Goal: Subscribe to service/newsletter

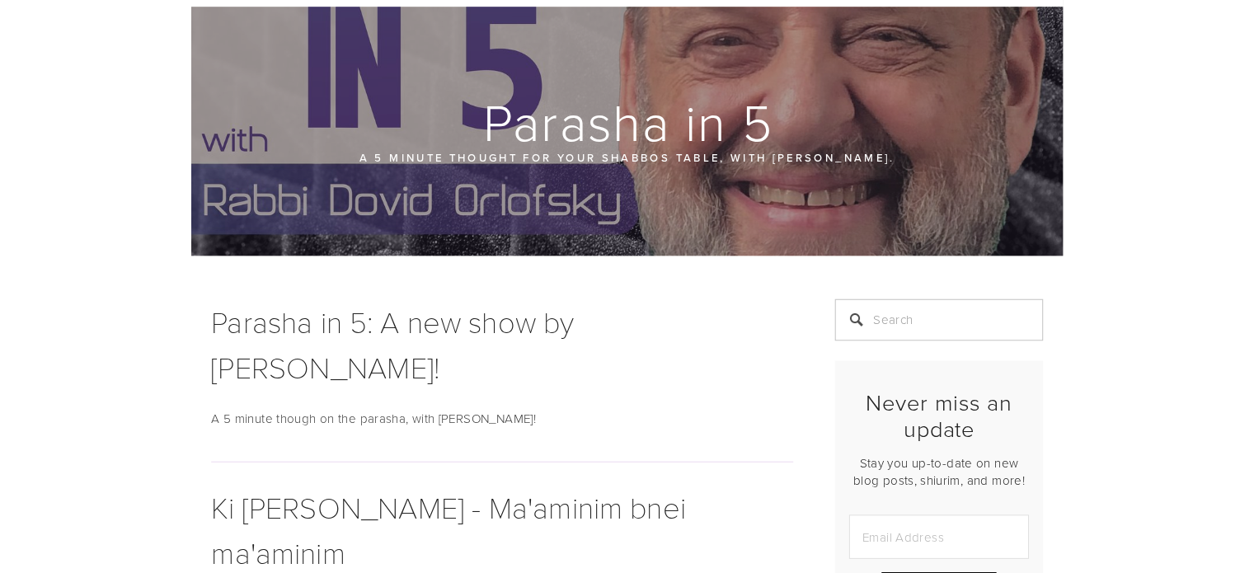
scroll to position [99, 0]
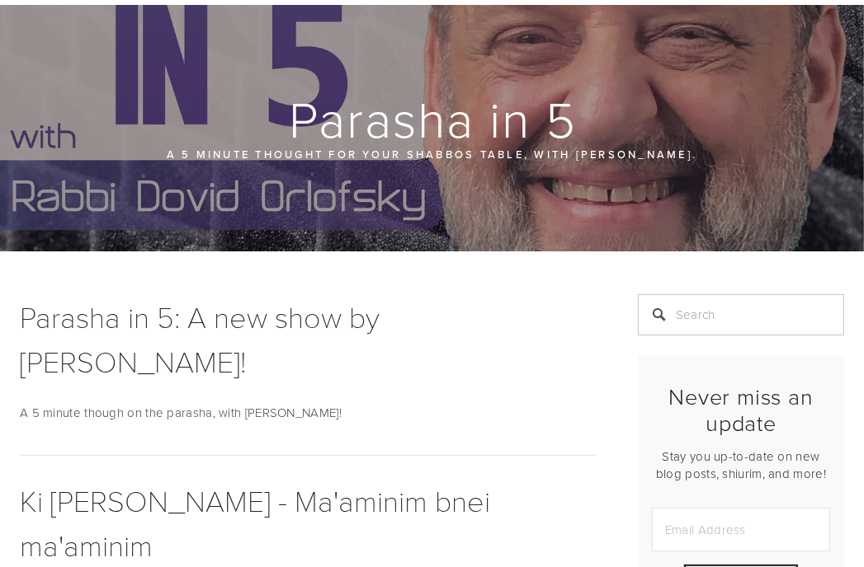
click at [760, 536] on input "Email Address" at bounding box center [741, 530] width 178 height 44
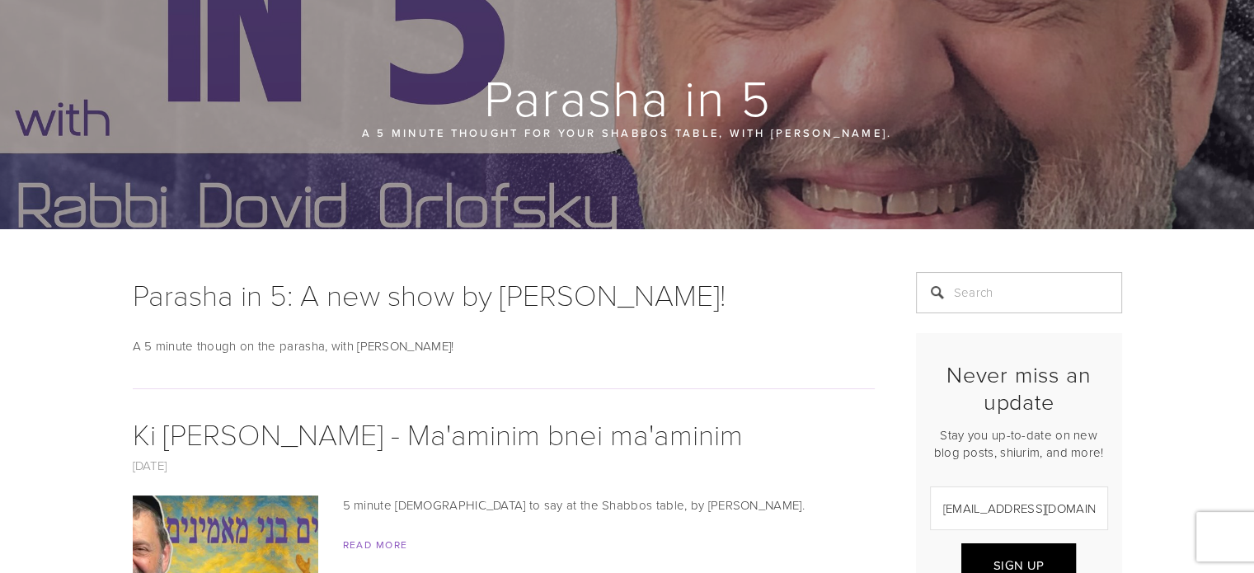
type input "[EMAIL_ADDRESS][DOMAIN_NAME]"
click at [863, 567] on span "Sign Up" at bounding box center [1019, 565] width 50 height 17
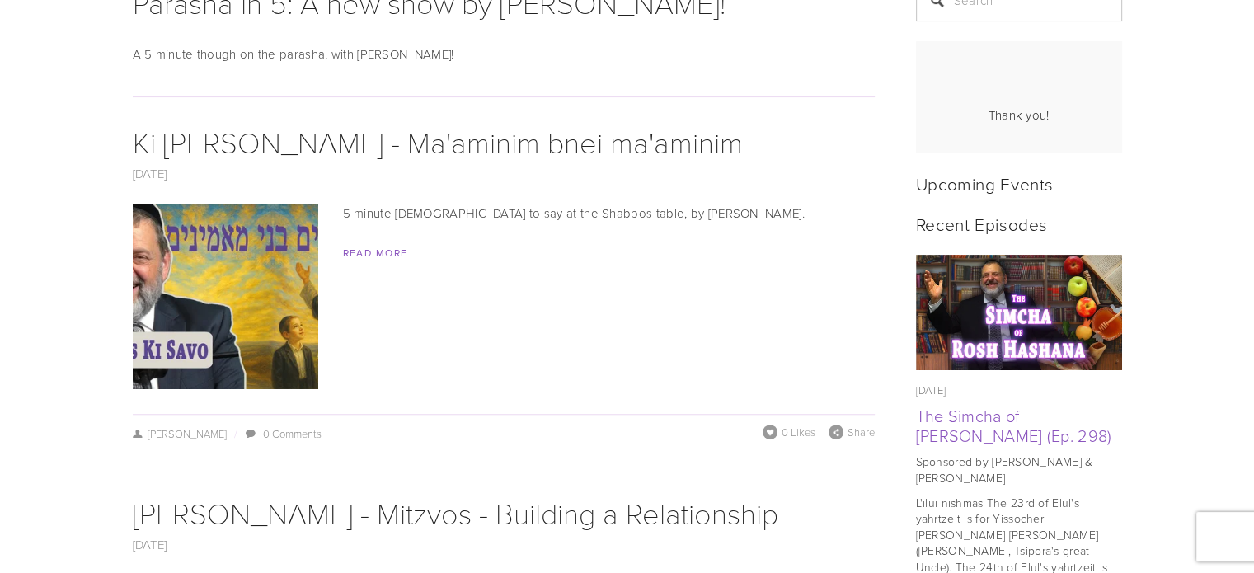
scroll to position [396, 0]
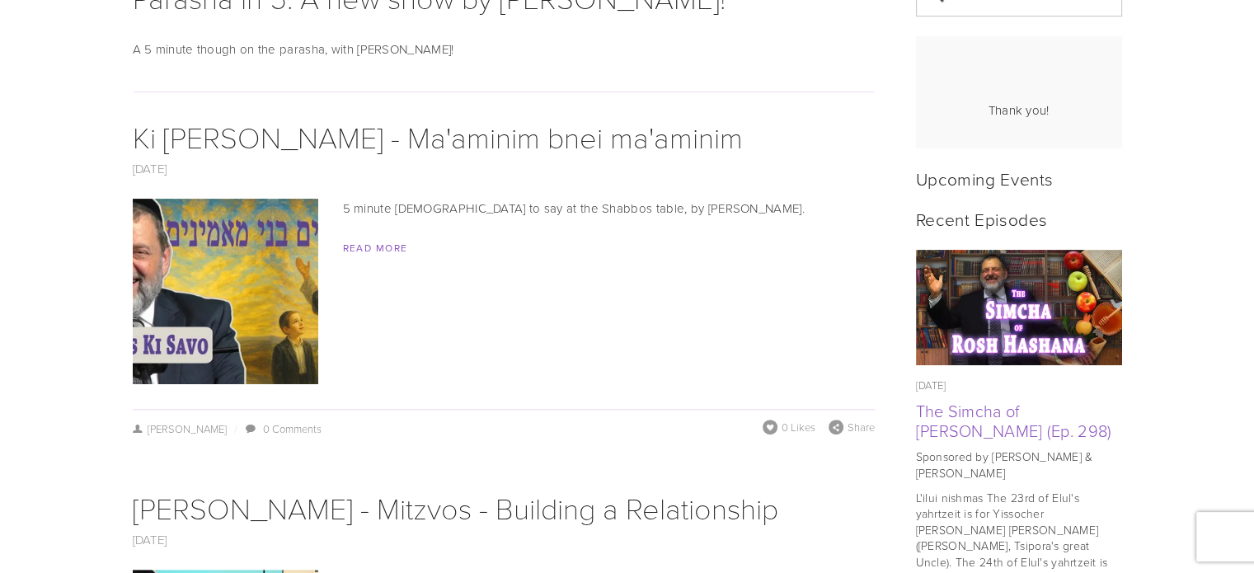
click at [213, 255] on img at bounding box center [225, 292] width 330 height 186
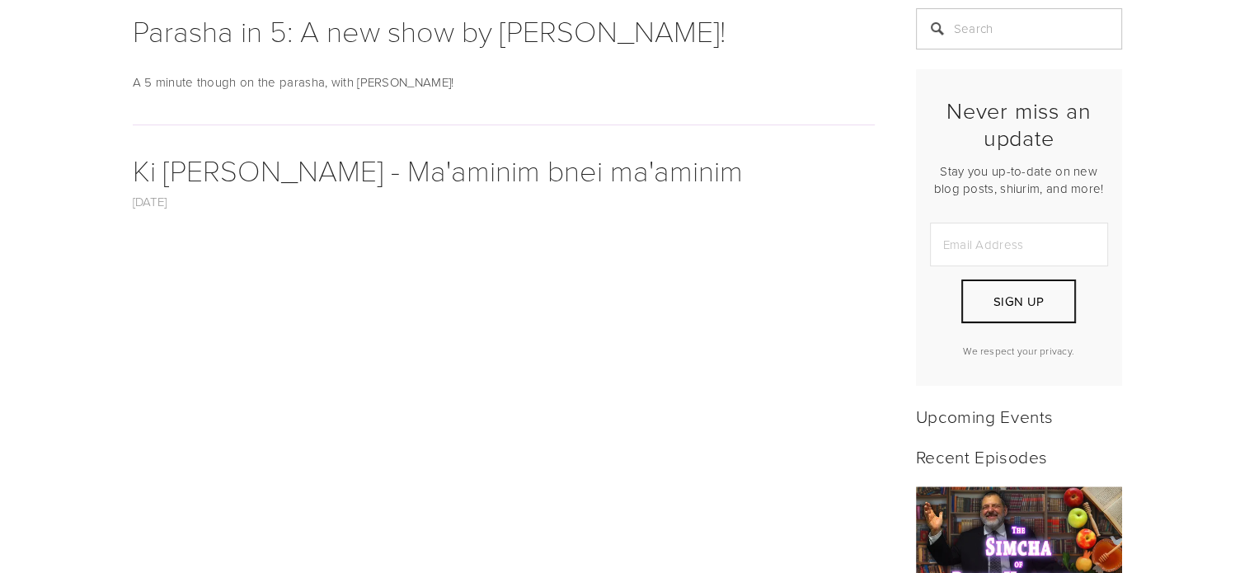
scroll to position [709, 0]
